Goal: Task Accomplishment & Management: Use online tool/utility

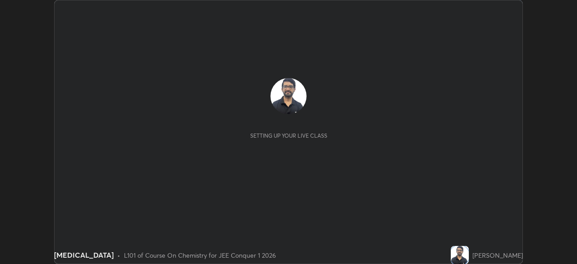
scroll to position [264, 577]
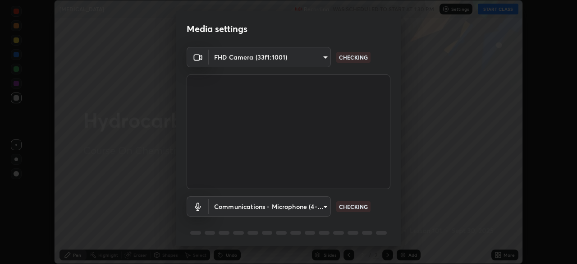
type input "58bb2390f23c468440353df0479802826a2cf34cec2d2474d9d64101ba3878b9"
type input "communications"
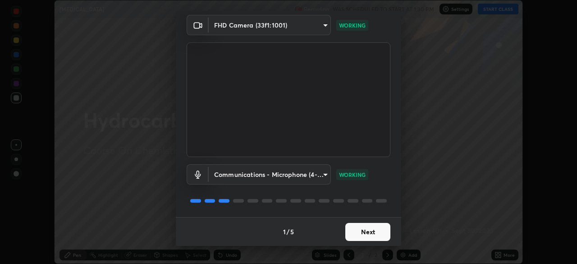
click at [369, 236] on button "Next" at bounding box center [367, 232] width 45 height 18
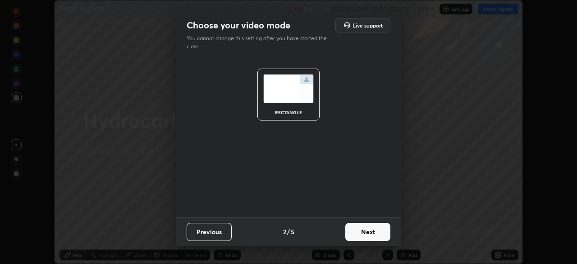
scroll to position [0, 0]
click at [369, 234] on button "Next" at bounding box center [367, 232] width 45 height 18
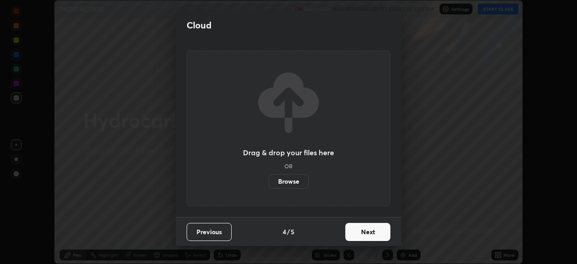
click at [369, 235] on button "Next" at bounding box center [367, 232] width 45 height 18
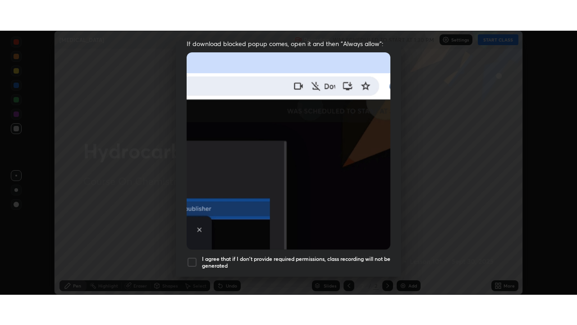
scroll to position [216, 0]
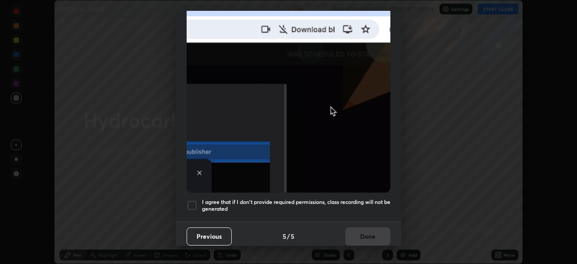
click at [194, 200] on div at bounding box center [192, 205] width 11 height 11
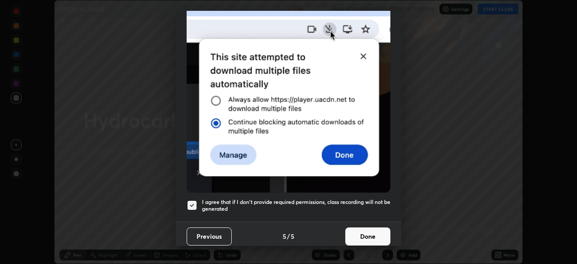
click at [360, 232] on button "Done" at bounding box center [367, 236] width 45 height 18
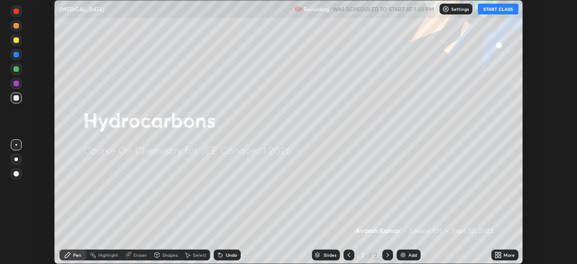
click at [500, 256] on icon at bounding box center [500, 256] width 2 height 2
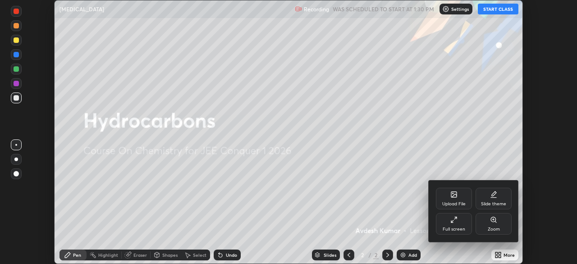
click at [445, 233] on div "Full screen" at bounding box center [454, 224] width 36 height 22
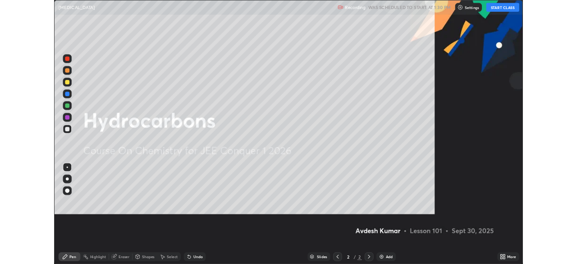
scroll to position [325, 577]
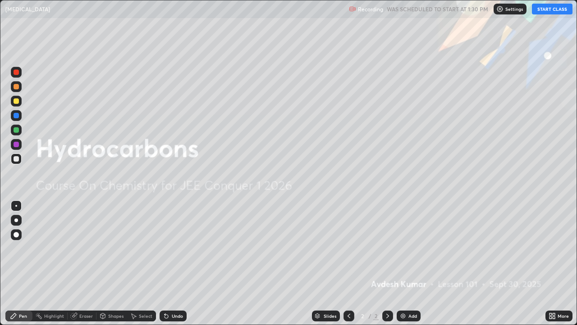
click at [544, 10] on button "START CLASS" at bounding box center [552, 9] width 41 height 11
click at [13, 224] on div at bounding box center [16, 220] width 11 height 11
click at [409, 263] on div "Add" at bounding box center [413, 315] width 9 height 5
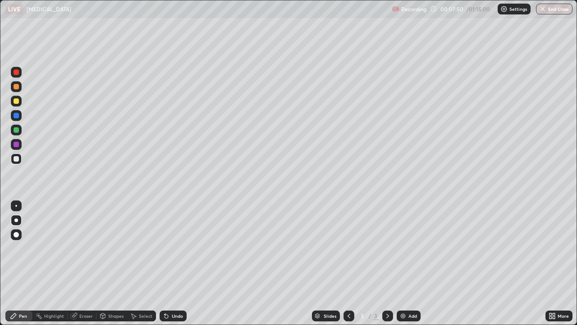
click at [172, 263] on div "Undo" at bounding box center [177, 315] width 11 height 5
click at [169, 263] on div "Undo" at bounding box center [173, 315] width 27 height 11
click at [170, 263] on div "Undo" at bounding box center [173, 315] width 27 height 11
click at [16, 102] on div at bounding box center [16, 100] width 5 height 5
click at [16, 133] on div at bounding box center [16, 129] width 11 height 11
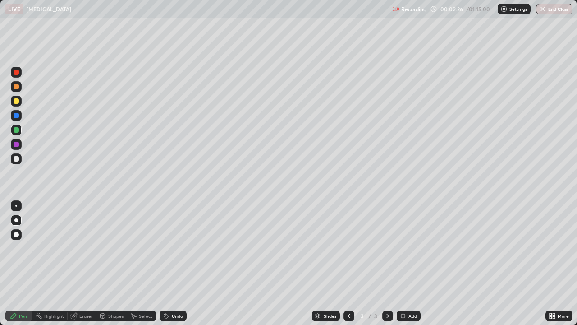
click at [17, 102] on div at bounding box center [16, 100] width 5 height 5
click at [172, 263] on div "Undo" at bounding box center [177, 315] width 11 height 5
click at [173, 263] on div "Undo" at bounding box center [177, 315] width 11 height 5
click at [14, 161] on div at bounding box center [16, 158] width 5 height 5
click at [15, 100] on div at bounding box center [16, 100] width 5 height 5
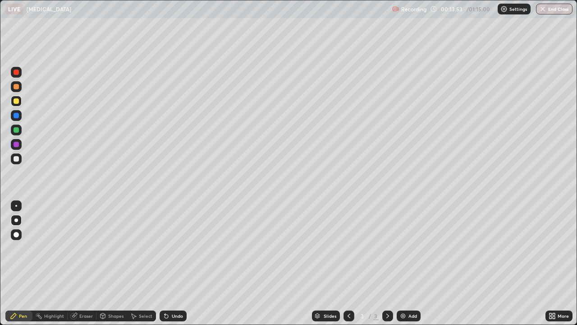
click at [18, 157] on div at bounding box center [16, 158] width 5 height 5
click at [410, 263] on div "Add" at bounding box center [413, 315] width 9 height 5
click at [16, 101] on div at bounding box center [16, 100] width 5 height 5
click at [168, 263] on icon at bounding box center [166, 315] width 7 height 7
click at [170, 263] on div "Undo" at bounding box center [173, 315] width 27 height 11
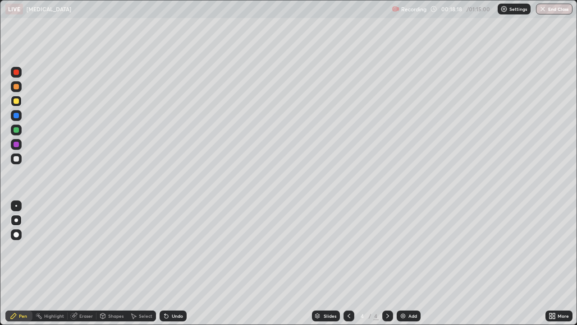
click at [169, 263] on div "Undo" at bounding box center [173, 315] width 27 height 11
click at [170, 263] on div "Undo" at bounding box center [173, 315] width 27 height 11
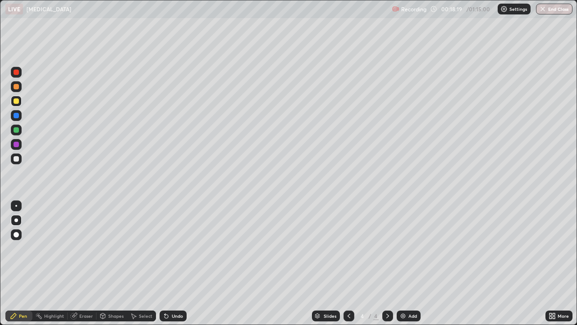
click at [170, 263] on div "Undo" at bounding box center [173, 315] width 27 height 11
click at [172, 263] on div "Undo" at bounding box center [173, 315] width 27 height 11
click at [170, 263] on div "Undo" at bounding box center [173, 315] width 27 height 11
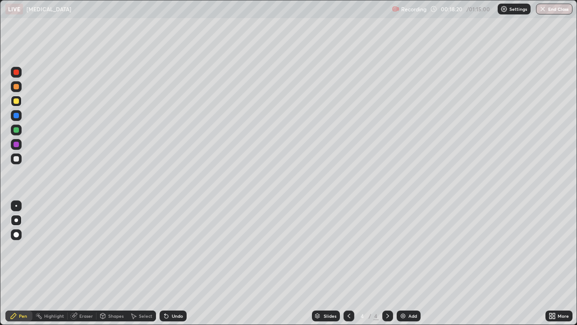
click at [171, 263] on div "Undo" at bounding box center [173, 315] width 27 height 11
click at [170, 263] on div "Undo" at bounding box center [173, 315] width 27 height 11
click at [169, 263] on div "Undo" at bounding box center [173, 315] width 27 height 11
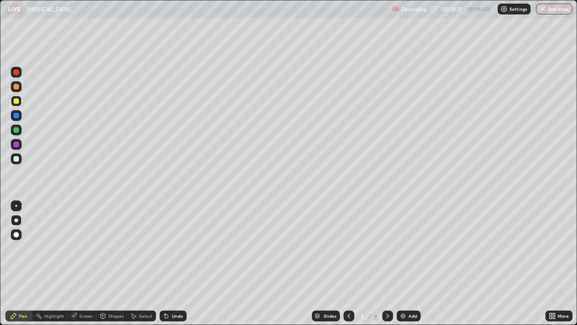
click at [172, 263] on div "Undo" at bounding box center [177, 315] width 11 height 5
click at [170, 263] on div "Undo" at bounding box center [173, 315] width 27 height 11
click at [173, 263] on div "Undo" at bounding box center [173, 315] width 27 height 11
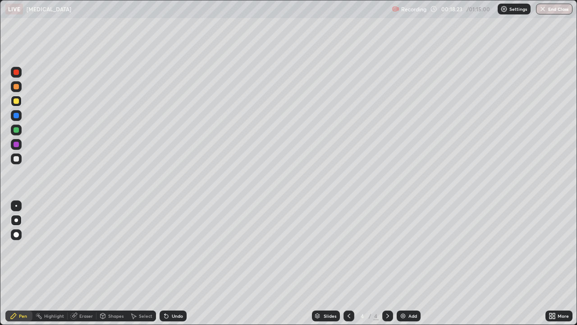
click at [16, 162] on div at bounding box center [16, 158] width 11 height 11
click at [407, 263] on div "Add" at bounding box center [409, 315] width 24 height 11
click at [172, 263] on div "Undo" at bounding box center [177, 315] width 11 height 5
click at [170, 263] on div "Undo" at bounding box center [173, 315] width 27 height 11
click at [19, 106] on div at bounding box center [16, 101] width 11 height 11
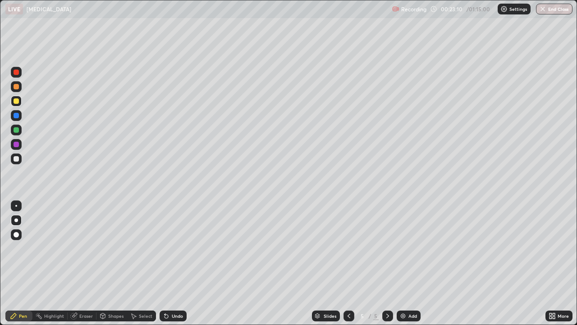
click at [165, 263] on icon at bounding box center [165, 313] width 1 height 1
click at [165, 263] on icon at bounding box center [167, 316] width 4 height 4
click at [180, 263] on div "Undo" at bounding box center [173, 315] width 27 height 11
click at [173, 263] on div "Undo" at bounding box center [177, 315] width 11 height 5
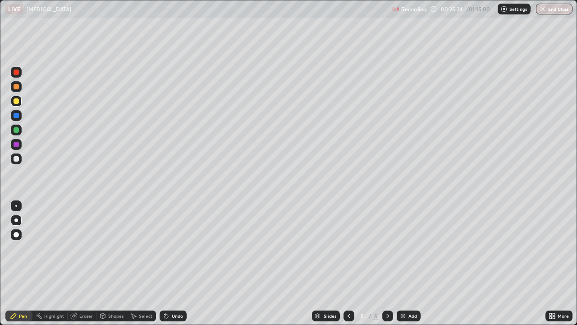
click at [177, 263] on div "Undo" at bounding box center [173, 315] width 27 height 11
click at [175, 263] on div "Undo" at bounding box center [177, 315] width 11 height 5
click at [171, 263] on div "Undo" at bounding box center [173, 315] width 27 height 11
click at [16, 73] on div at bounding box center [16, 71] width 5 height 5
click at [77, 263] on div "Eraser" at bounding box center [82, 315] width 29 height 11
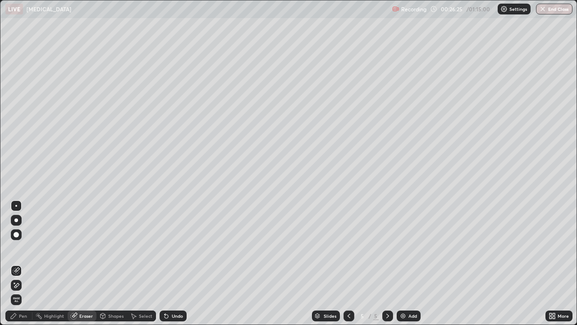
click at [19, 263] on div "Pen" at bounding box center [18, 315] width 27 height 11
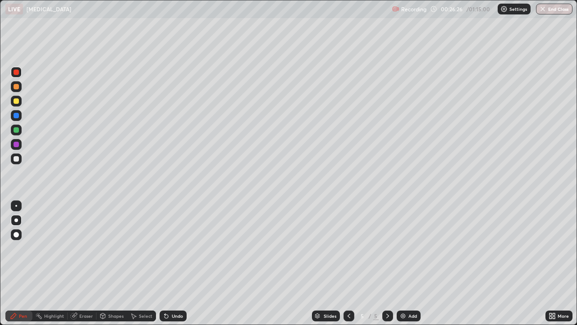
click at [18, 101] on div at bounding box center [16, 100] width 5 height 5
click at [77, 263] on div "Eraser" at bounding box center [82, 315] width 29 height 11
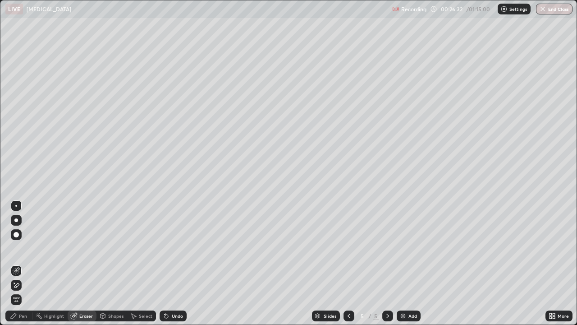
click at [18, 263] on div "Pen" at bounding box center [18, 315] width 27 height 11
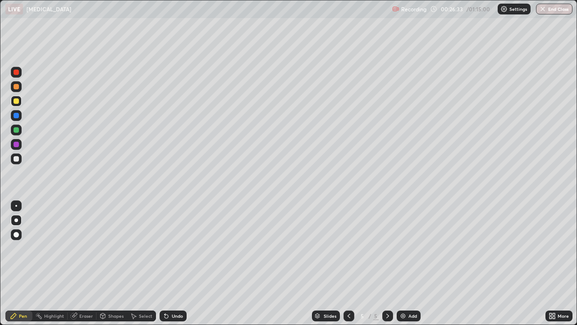
click at [14, 71] on div at bounding box center [16, 71] width 5 height 5
click at [16, 159] on div at bounding box center [16, 158] width 5 height 5
click at [403, 263] on img at bounding box center [403, 315] width 7 height 7
click at [169, 263] on icon at bounding box center [166, 315] width 7 height 7
click at [82, 263] on div "Eraser" at bounding box center [86, 315] width 14 height 5
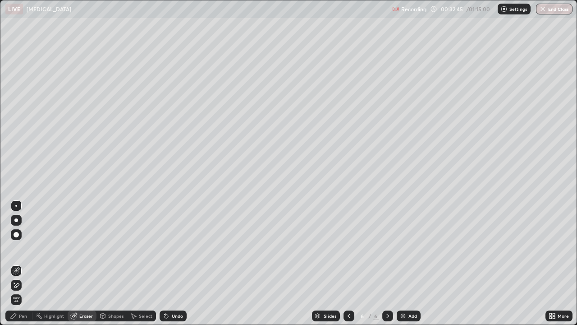
click at [16, 263] on icon at bounding box center [13, 315] width 5 height 5
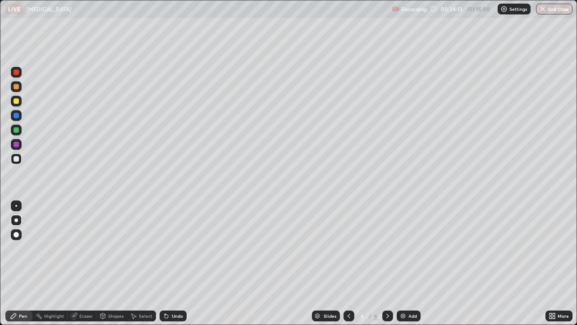
click at [16, 161] on div at bounding box center [16, 158] width 5 height 5
click at [401, 263] on img at bounding box center [403, 315] width 7 height 7
click at [170, 263] on div "Undo" at bounding box center [173, 315] width 27 height 11
click at [15, 103] on div at bounding box center [16, 100] width 5 height 5
click at [16, 73] on div at bounding box center [16, 71] width 5 height 5
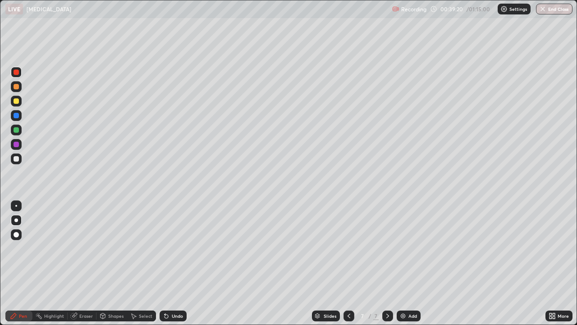
click at [18, 101] on div at bounding box center [16, 100] width 5 height 5
click at [20, 72] on div at bounding box center [16, 72] width 11 height 11
click at [17, 160] on div at bounding box center [16, 158] width 5 height 5
click at [18, 102] on div at bounding box center [16, 100] width 5 height 5
click at [82, 263] on div "Eraser" at bounding box center [86, 315] width 14 height 5
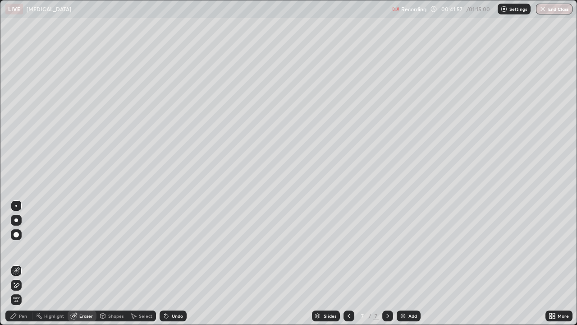
click at [18, 263] on div "Pen" at bounding box center [18, 315] width 27 height 11
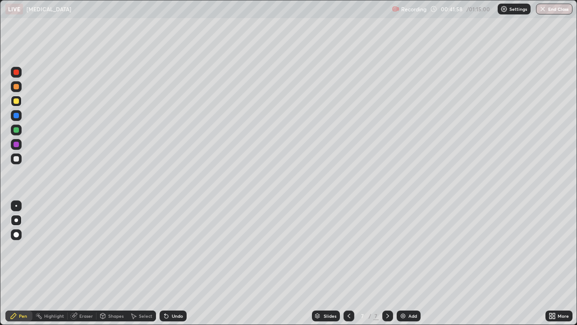
click at [16, 100] on div at bounding box center [16, 100] width 5 height 5
click at [83, 263] on div "Eraser" at bounding box center [86, 315] width 14 height 5
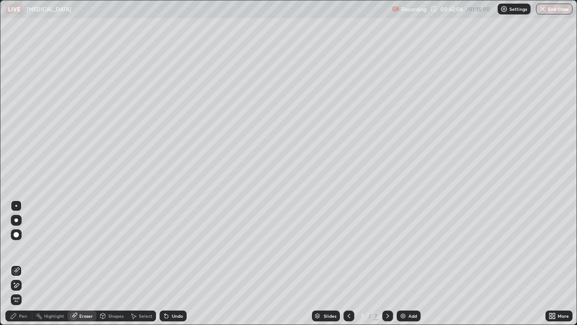
click at [78, 263] on div "Eraser" at bounding box center [82, 315] width 29 height 11
click at [19, 263] on div "Pen" at bounding box center [23, 315] width 8 height 5
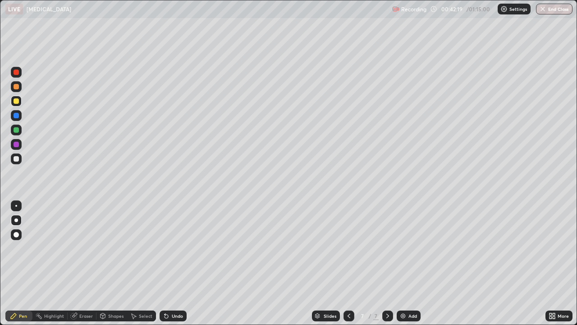
click at [88, 263] on div "Eraser" at bounding box center [86, 315] width 14 height 5
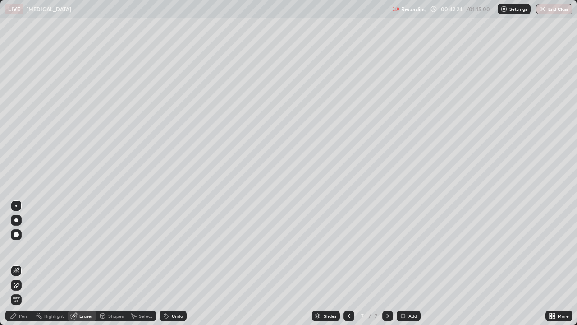
click at [19, 263] on div "Pen" at bounding box center [18, 315] width 27 height 11
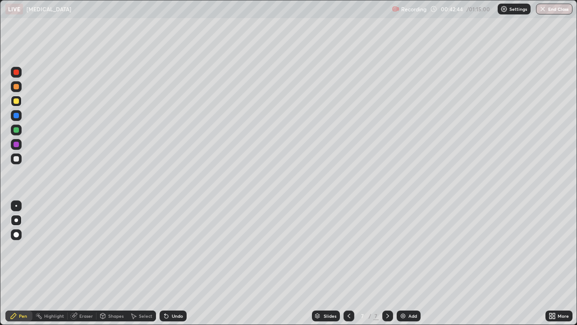
click at [16, 159] on div at bounding box center [16, 158] width 5 height 5
click at [175, 263] on div "Undo" at bounding box center [177, 315] width 11 height 5
click at [13, 162] on div at bounding box center [16, 158] width 11 height 11
click at [409, 263] on div "Add" at bounding box center [413, 315] width 9 height 5
click at [16, 103] on div at bounding box center [16, 100] width 5 height 5
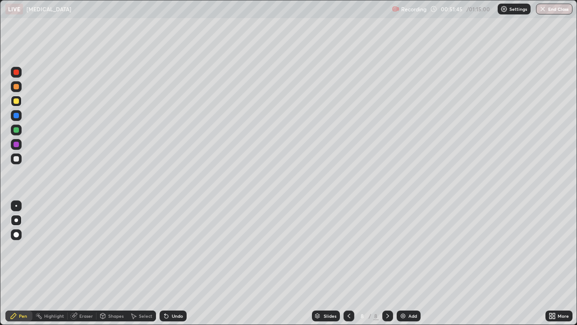
click at [18, 157] on div at bounding box center [16, 158] width 5 height 5
click at [16, 103] on div at bounding box center [16, 100] width 5 height 5
click at [170, 263] on div "Undo" at bounding box center [173, 315] width 27 height 11
click at [17, 161] on div at bounding box center [16, 158] width 5 height 5
click at [16, 105] on div at bounding box center [16, 101] width 11 height 11
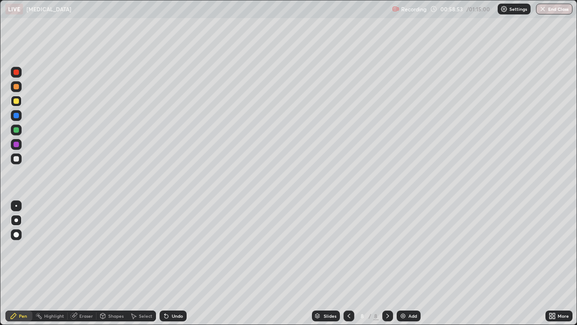
click at [163, 263] on icon at bounding box center [166, 315] width 7 height 7
click at [170, 263] on div "Undo" at bounding box center [173, 315] width 27 height 11
click at [172, 263] on div "Undo" at bounding box center [177, 315] width 11 height 5
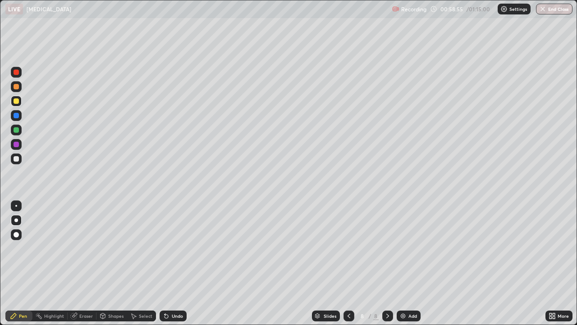
click at [169, 263] on div "Undo" at bounding box center [173, 315] width 27 height 11
click at [169, 263] on icon at bounding box center [166, 315] width 7 height 7
click at [15, 161] on div at bounding box center [16, 158] width 5 height 5
click at [16, 102] on div at bounding box center [16, 100] width 5 height 5
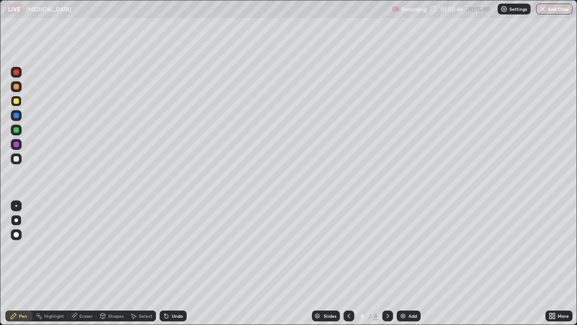
click at [15, 160] on div at bounding box center [16, 158] width 5 height 5
click at [14, 163] on div at bounding box center [16, 158] width 11 height 11
click at [344, 263] on div at bounding box center [349, 315] width 11 height 11
click at [386, 263] on icon at bounding box center [387, 315] width 3 height 5
click at [405, 263] on img at bounding box center [403, 315] width 7 height 7
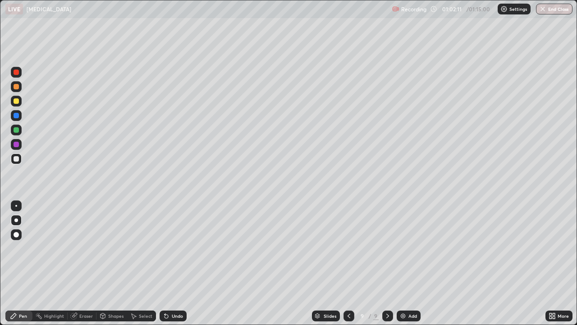
click at [172, 263] on div "Undo" at bounding box center [177, 315] width 11 height 5
click at [18, 102] on div at bounding box center [16, 100] width 5 height 5
click at [17, 74] on div at bounding box center [16, 71] width 5 height 5
click at [14, 99] on div at bounding box center [16, 100] width 5 height 5
click at [15, 159] on div at bounding box center [16, 158] width 5 height 5
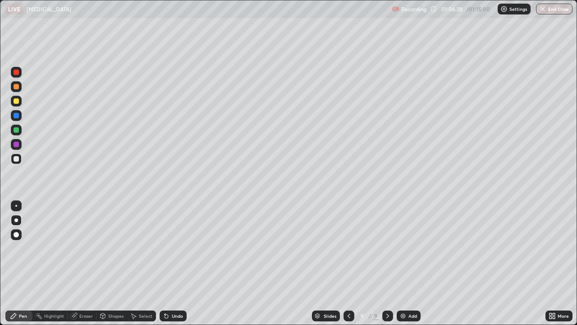
click at [81, 263] on div "Eraser" at bounding box center [86, 315] width 14 height 5
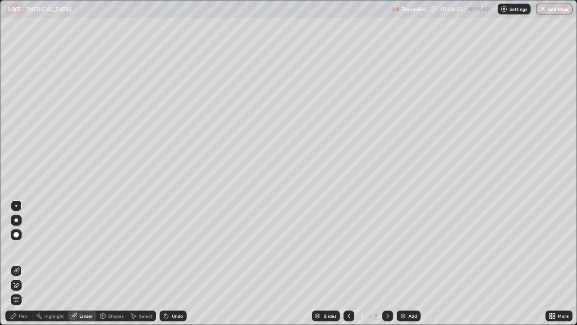
click at [22, 263] on div "Pen" at bounding box center [18, 315] width 27 height 11
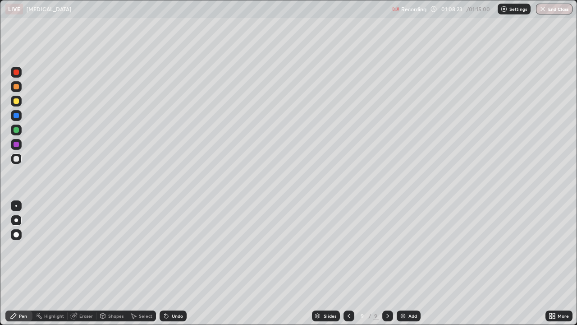
click at [16, 159] on div at bounding box center [16, 158] width 5 height 5
click at [401, 263] on img at bounding box center [403, 315] width 7 height 7
click at [167, 263] on div "Undo" at bounding box center [173, 315] width 27 height 11
click at [165, 263] on icon at bounding box center [165, 313] width 1 height 1
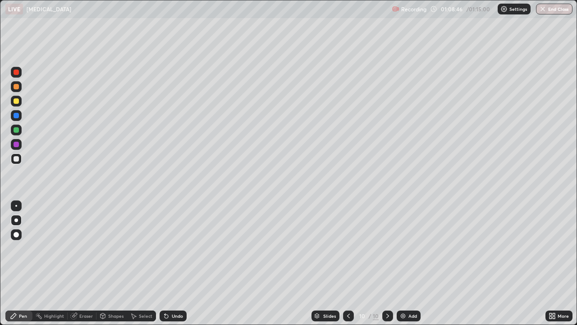
click at [176, 263] on div "Undo" at bounding box center [177, 315] width 11 height 5
click at [173, 263] on div "Undo" at bounding box center [177, 315] width 11 height 5
click at [170, 263] on div "Undo" at bounding box center [173, 315] width 27 height 11
click at [172, 263] on div "Undo" at bounding box center [177, 315] width 11 height 5
click at [169, 263] on div "Undo" at bounding box center [173, 315] width 27 height 11
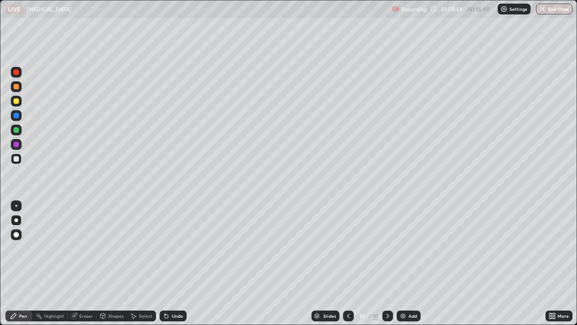
click at [167, 263] on icon at bounding box center [166, 315] width 7 height 7
click at [165, 263] on icon at bounding box center [167, 316] width 4 height 4
click at [16, 102] on div at bounding box center [16, 100] width 5 height 5
click at [552, 9] on button "End Class" at bounding box center [555, 9] width 36 height 11
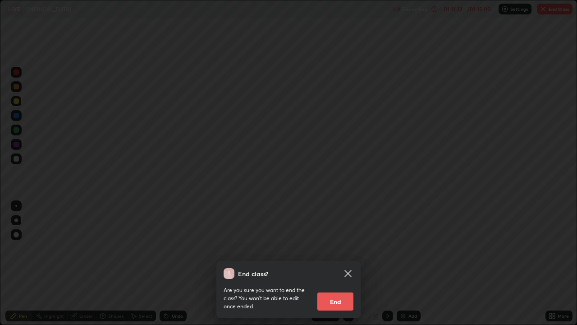
click at [340, 263] on button "End" at bounding box center [335, 301] width 36 height 18
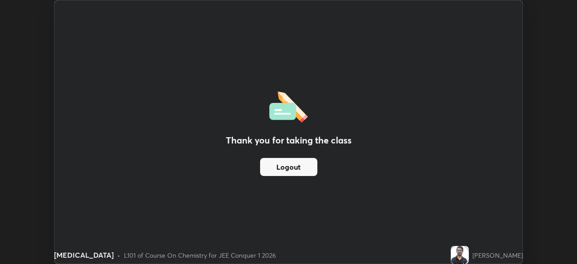
scroll to position [44833, 44520]
